Goal: Navigation & Orientation: Find specific page/section

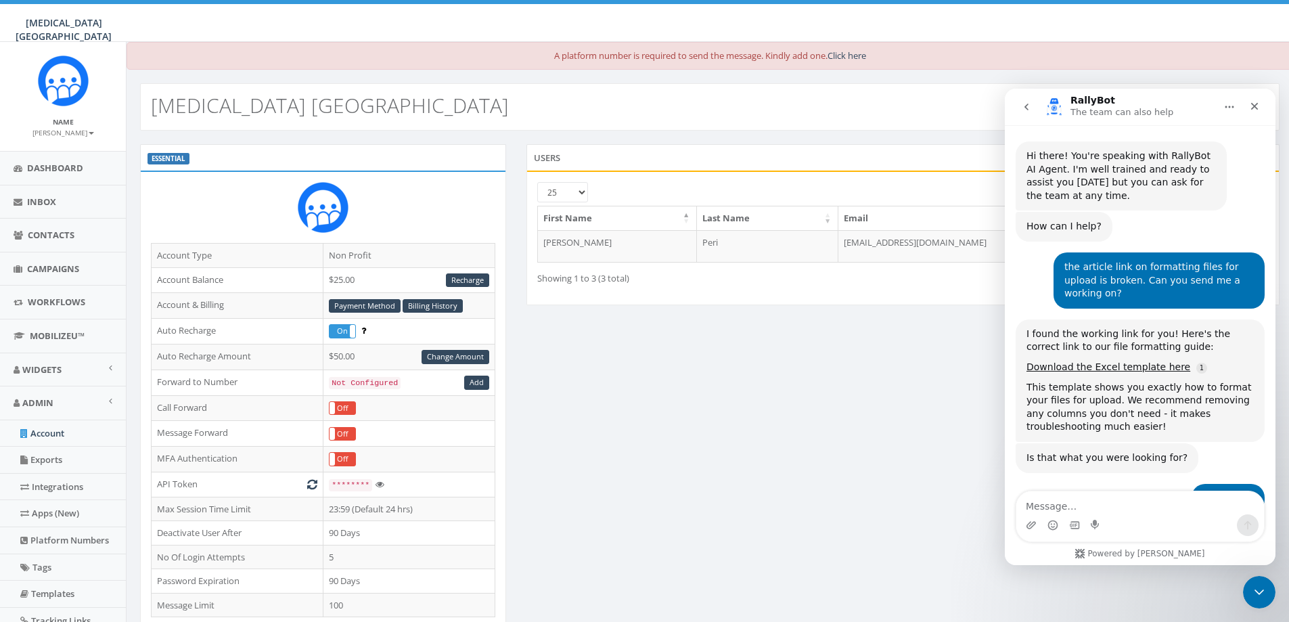
scroll to position [703, 0]
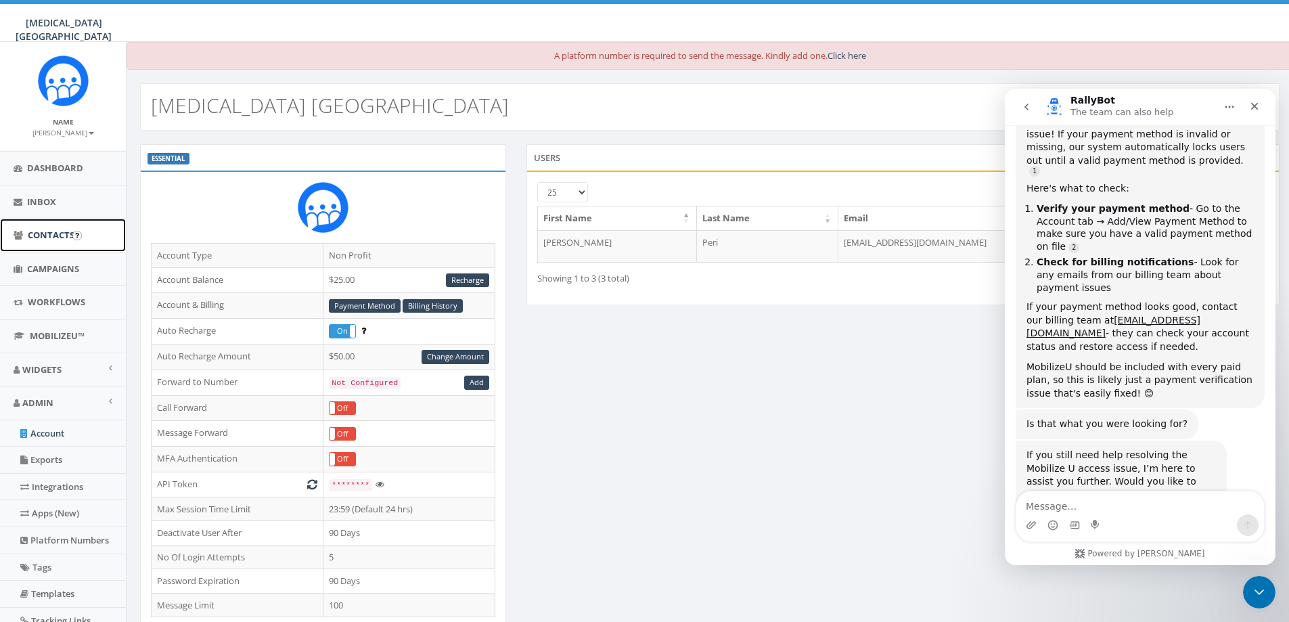
click at [65, 231] on span "Contacts" at bounding box center [51, 235] width 47 height 12
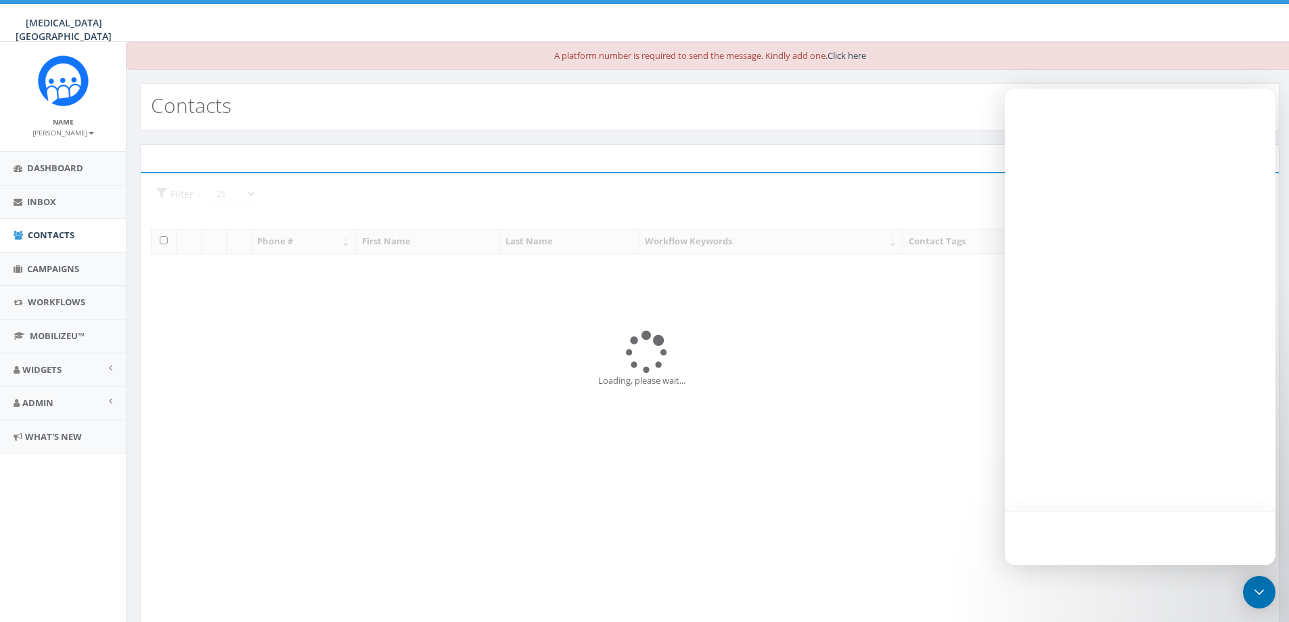
select select
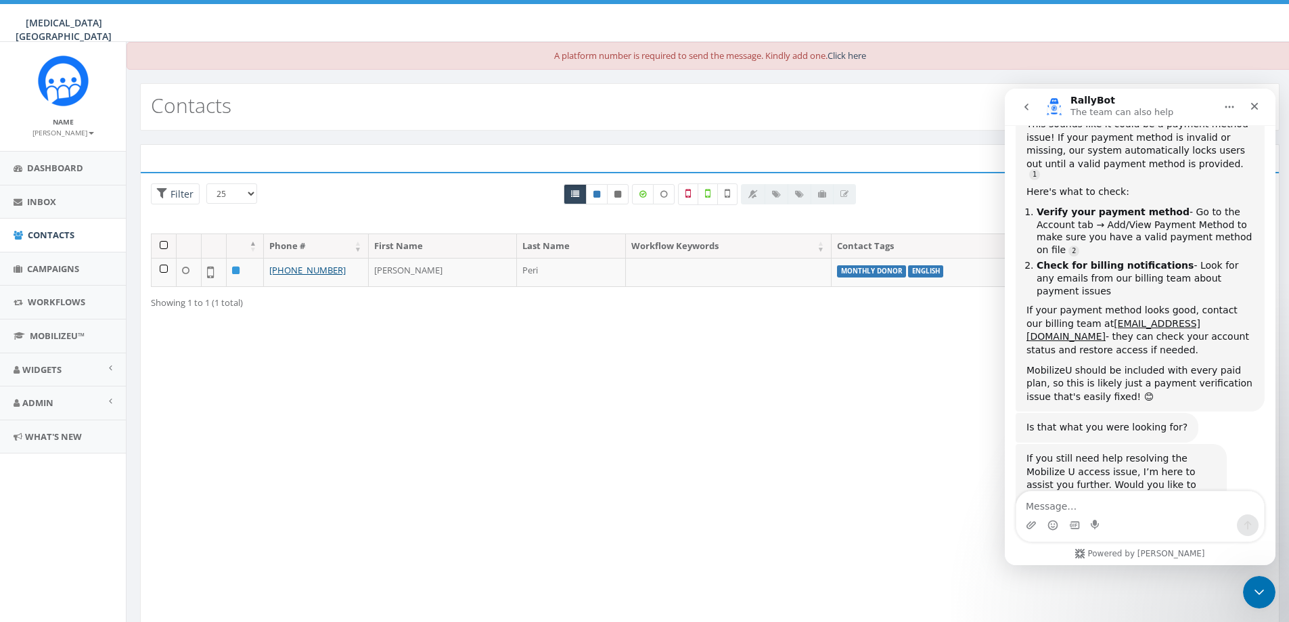
scroll to position [703, 0]
click at [1254, 107] on icon "Close" at bounding box center [1255, 106] width 7 height 7
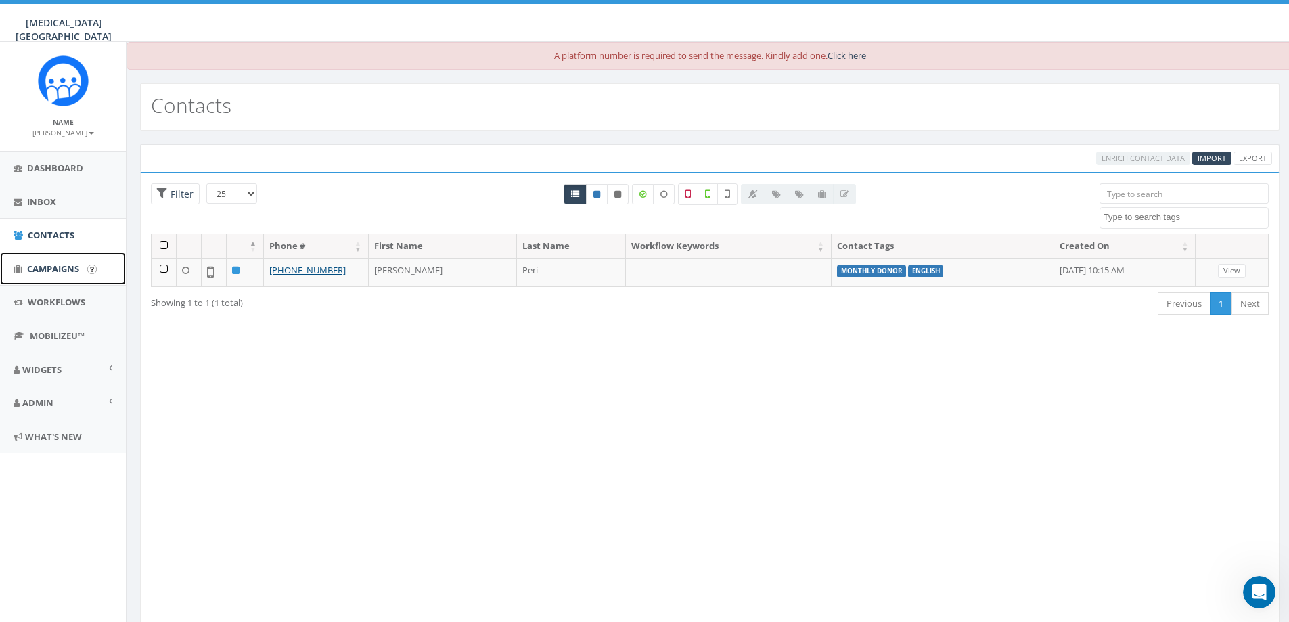
click at [62, 267] on span "Campaigns" at bounding box center [53, 269] width 52 height 12
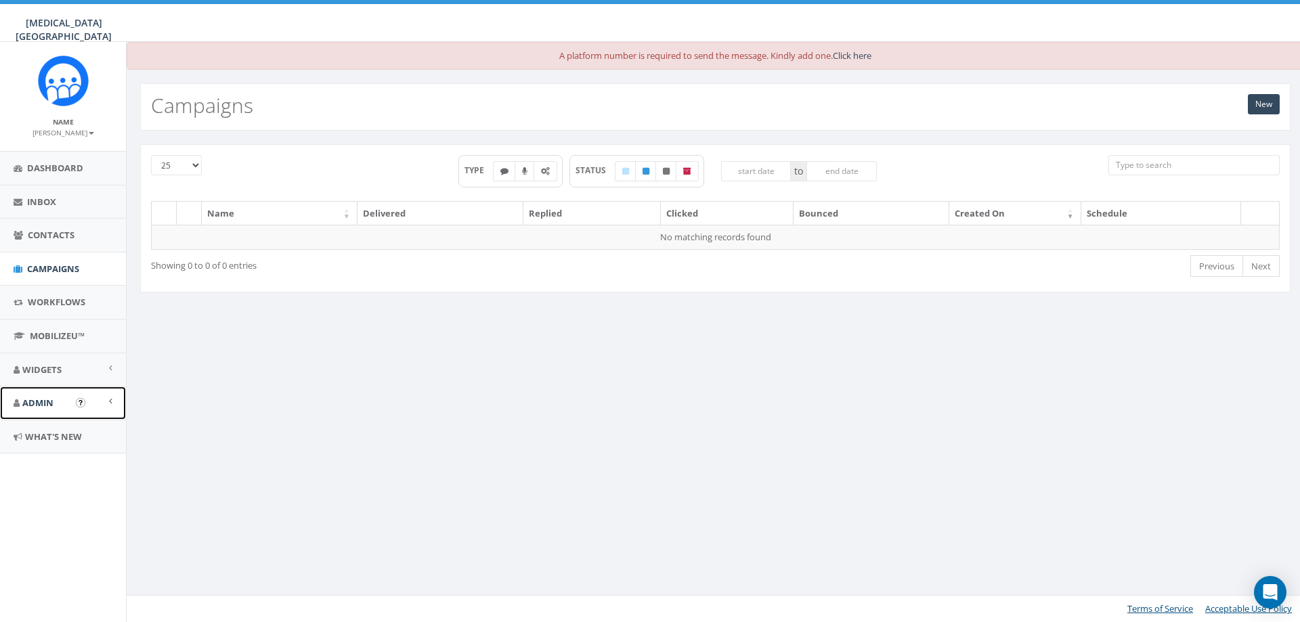
click at [32, 408] on span "Admin" at bounding box center [37, 403] width 31 height 12
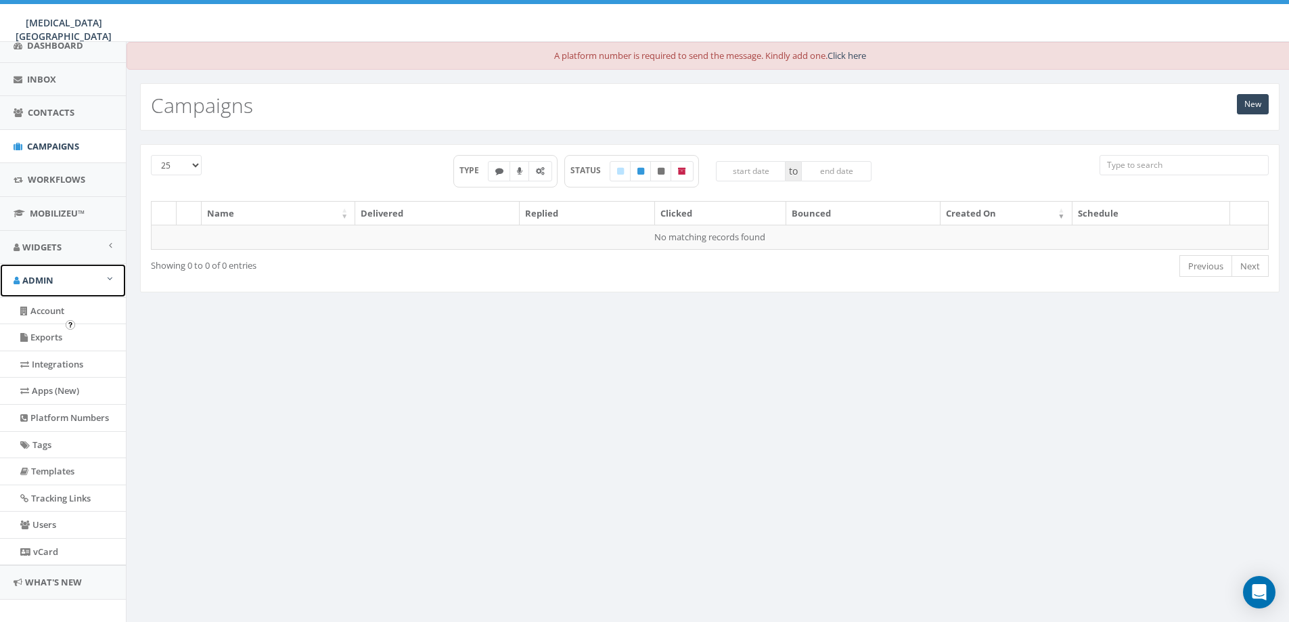
scroll to position [138, 0]
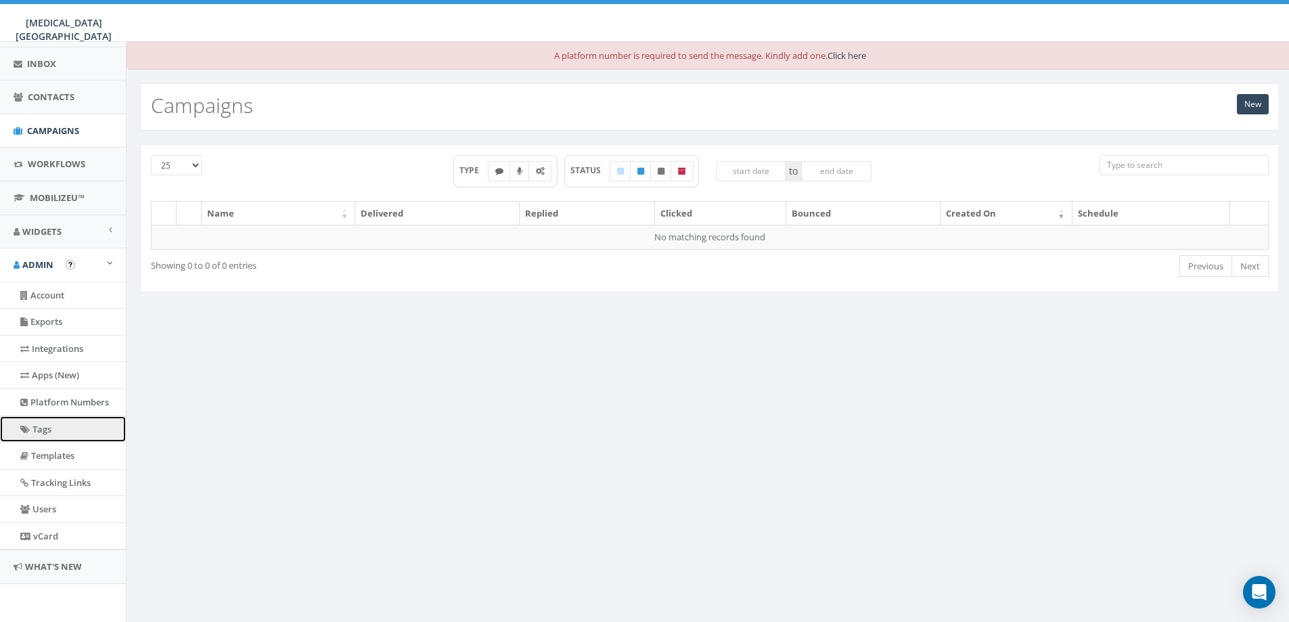
click at [71, 422] on link "Tags" at bounding box center [63, 429] width 126 height 26
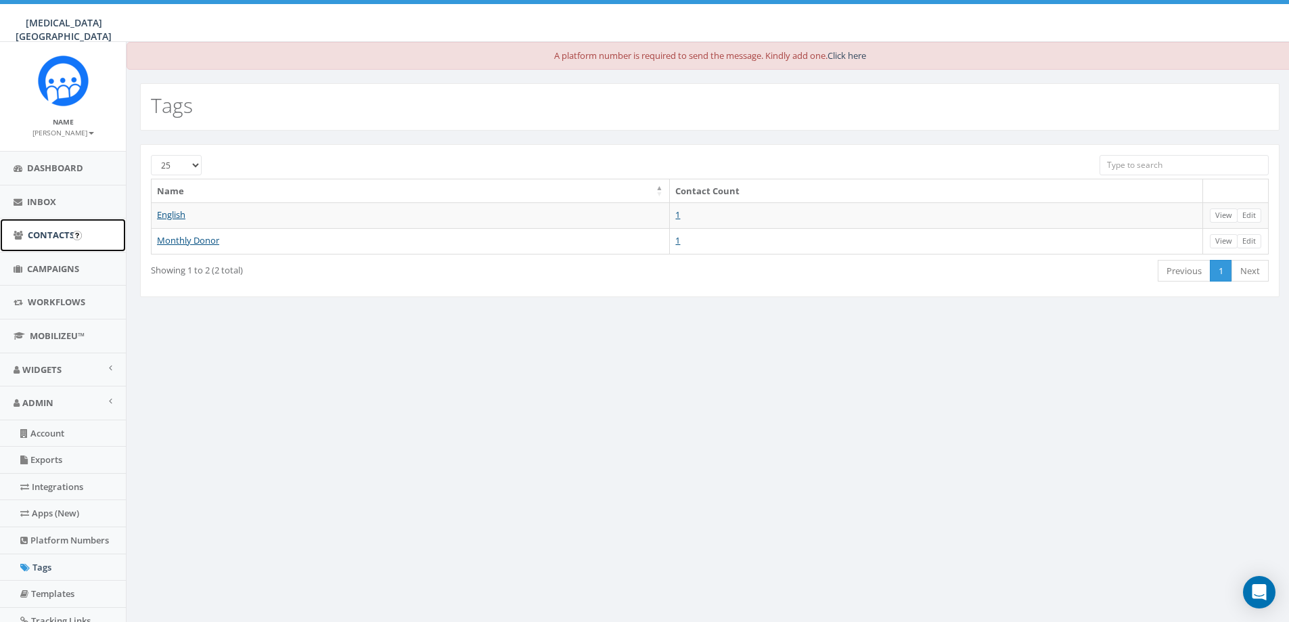
click at [16, 225] on link "Contacts" at bounding box center [63, 235] width 126 height 33
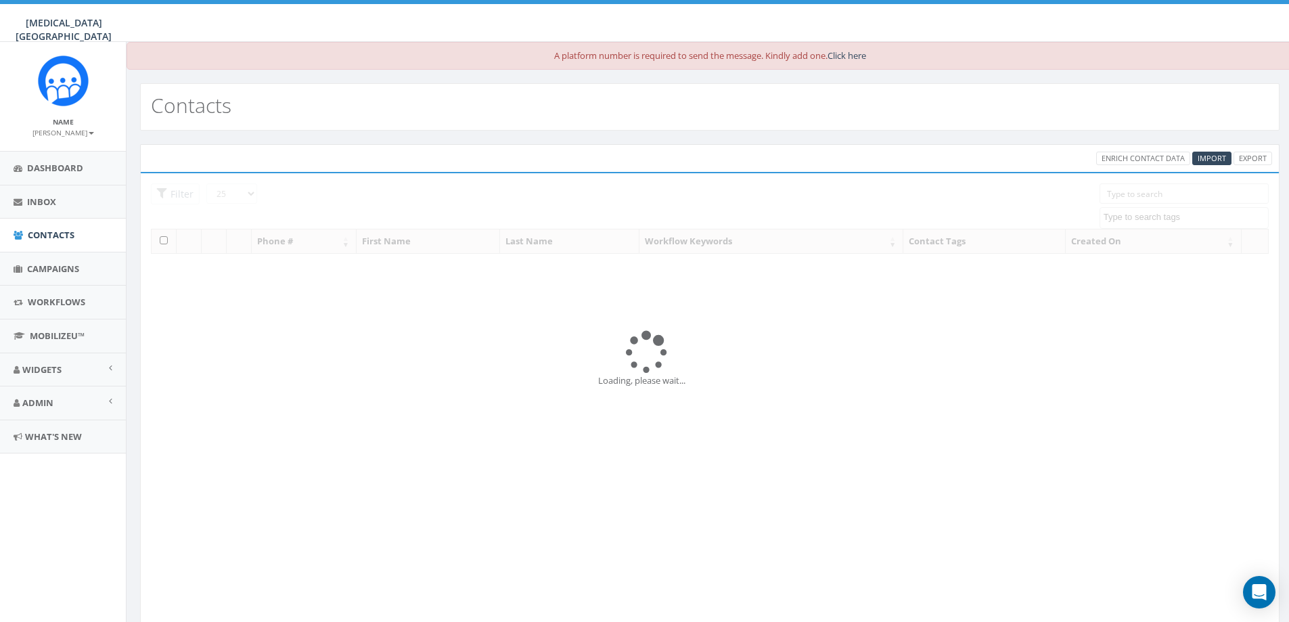
select select
